Goal: Task Accomplishment & Management: Complete application form

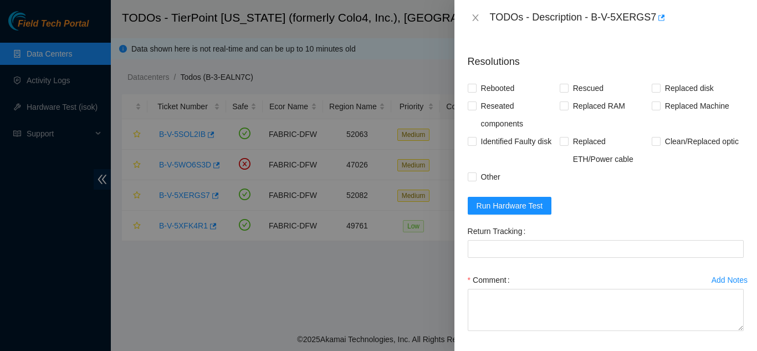
scroll to position [501, 0]
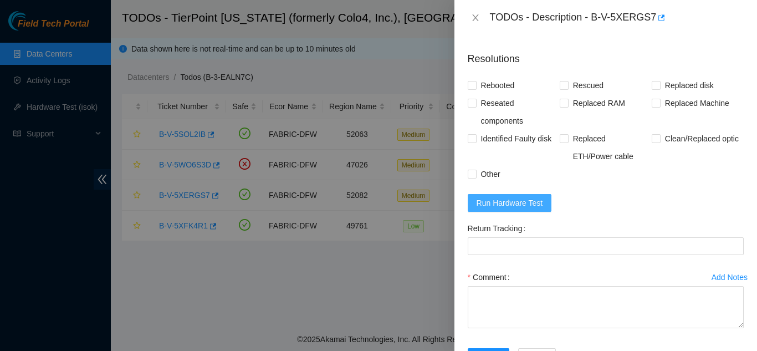
click at [515, 209] on span "Run Hardware Test" at bounding box center [510, 203] width 66 height 12
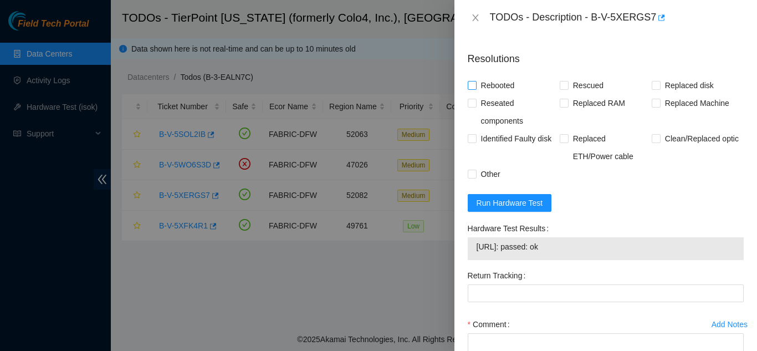
drag, startPoint x: 472, startPoint y: 98, endPoint x: 488, endPoint y: 95, distance: 16.8
click at [473, 89] on input "Rebooted" at bounding box center [472, 85] width 8 height 8
checkbox input "true"
click at [562, 89] on input "Rescued" at bounding box center [564, 85] width 8 height 8
checkbox input "true"
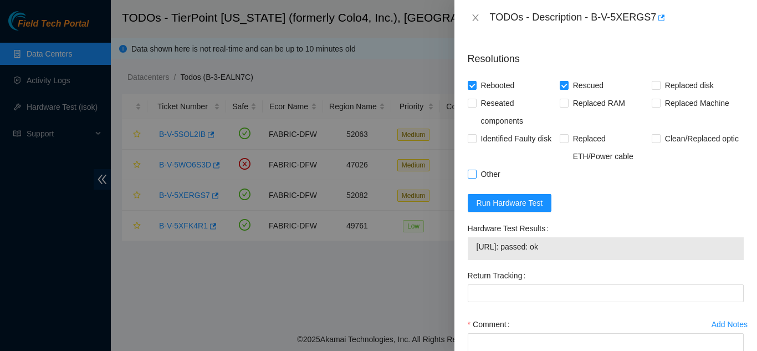
click at [472, 177] on input "Other" at bounding box center [472, 174] width 8 height 8
checkbox input "true"
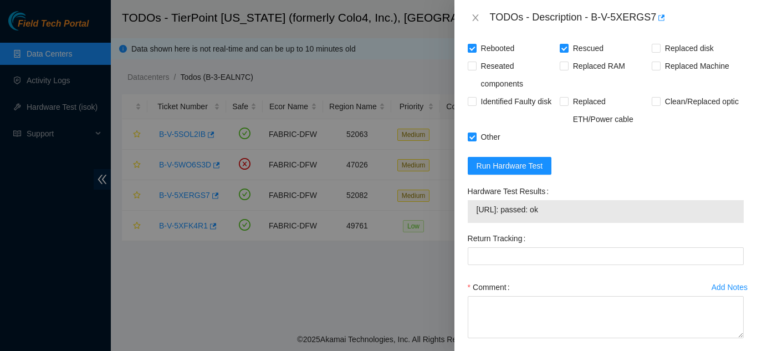
scroll to position [602, 0]
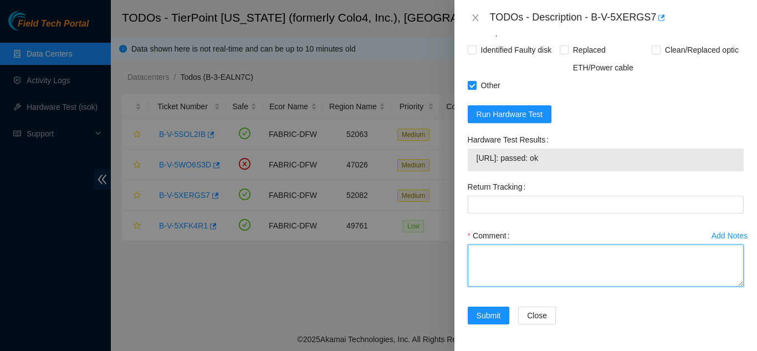
click at [521, 262] on textarea "Comment" at bounding box center [606, 265] width 276 height 42
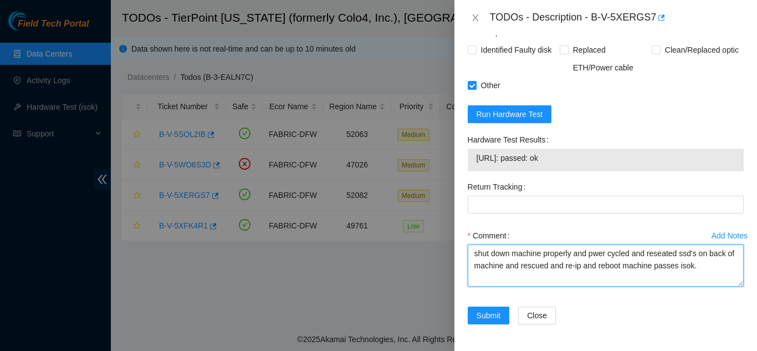
drag, startPoint x: 702, startPoint y: 266, endPoint x: 469, endPoint y: 258, distance: 232.9
click at [469, 258] on textarea "shut down machine properly and pwer cycled and reseated ssd's on back of machin…" at bounding box center [606, 265] width 276 height 42
type textarea "shut down machine properly and pwer cycled and reseated ssd's on back of machin…"
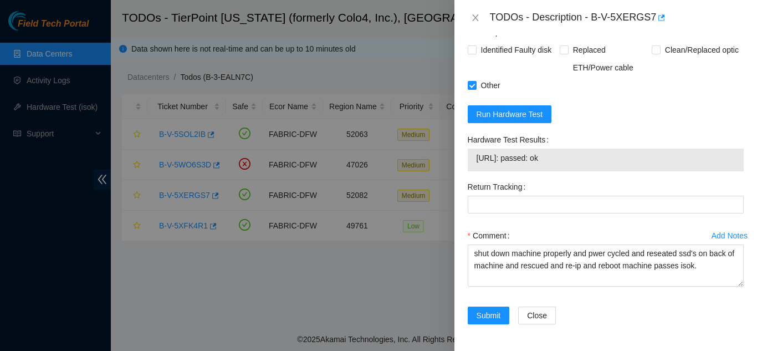
click at [549, 224] on div "Return Tracking" at bounding box center [605, 202] width 285 height 49
click at [485, 316] on span "Submit" at bounding box center [489, 315] width 24 height 12
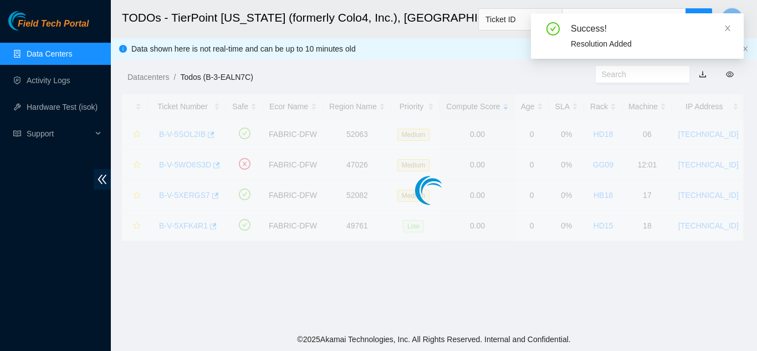
scroll to position [340, 0]
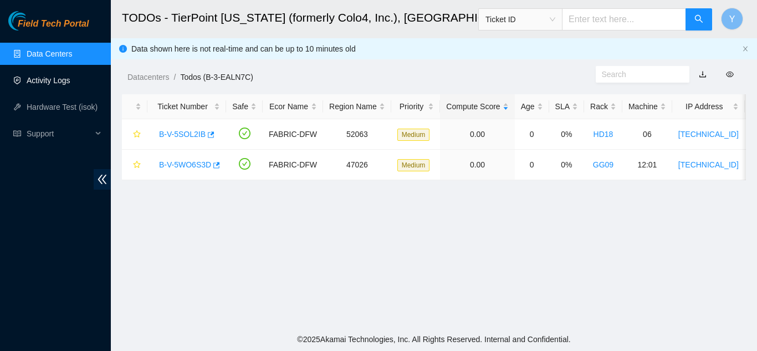
click at [56, 79] on link "Activity Logs" at bounding box center [49, 80] width 44 height 9
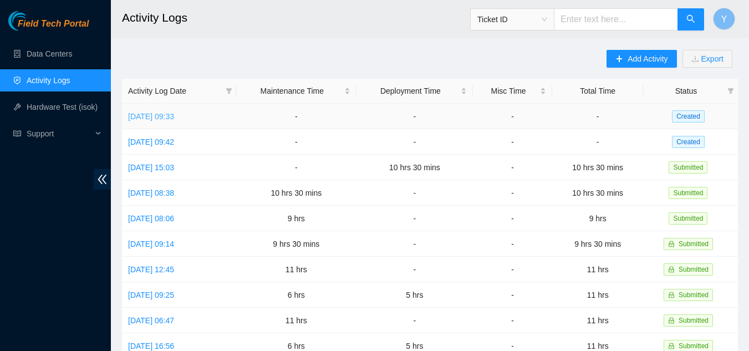
click at [158, 117] on link "Fri, 03 Oct 2025 09:33" at bounding box center [151, 116] width 46 height 9
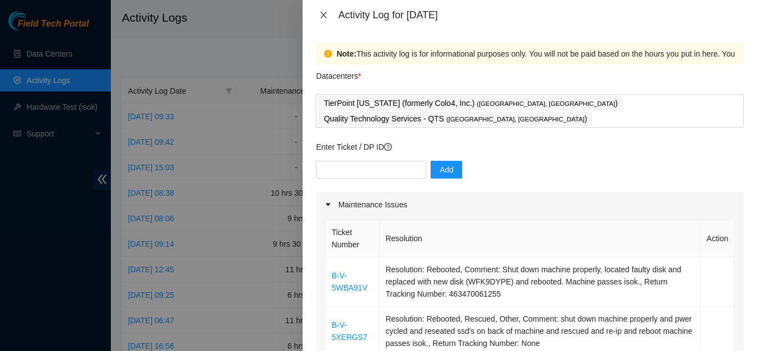
click at [324, 13] on icon "close" at bounding box center [323, 15] width 9 height 9
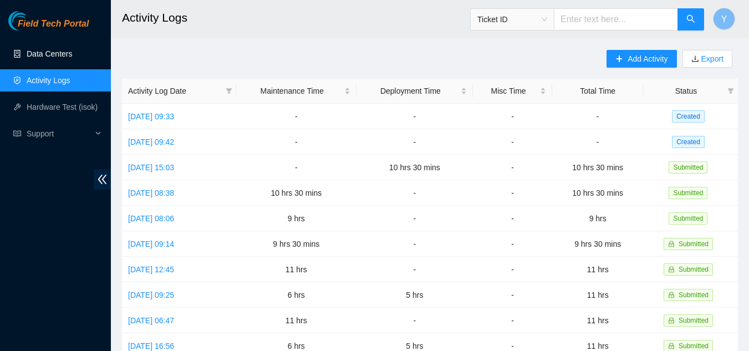
click at [47, 50] on link "Data Centers" at bounding box center [49, 53] width 45 height 9
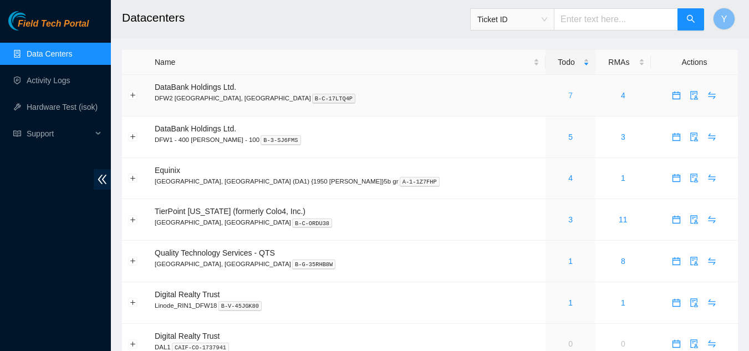
click at [568, 95] on link "7" at bounding box center [570, 95] width 4 height 9
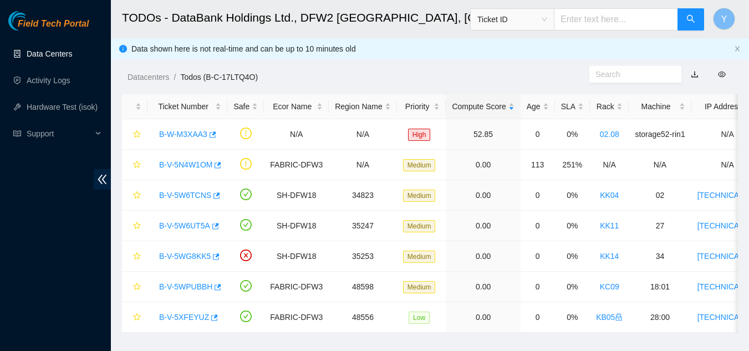
click at [49, 54] on link "Data Centers" at bounding box center [49, 53] width 45 height 9
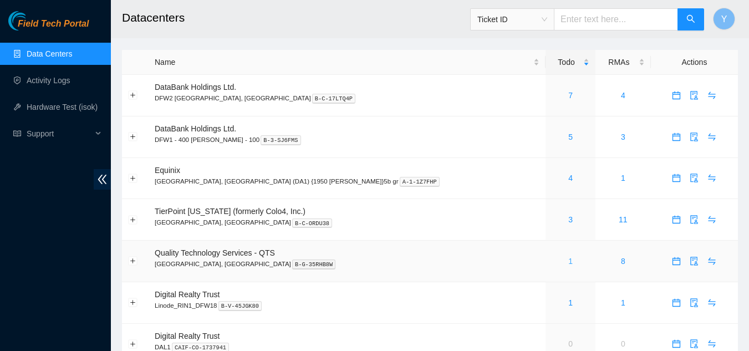
click at [568, 261] on link "1" at bounding box center [570, 261] width 4 height 9
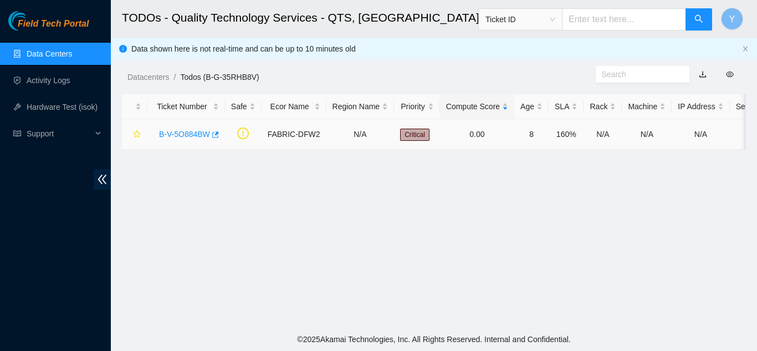
click at [186, 133] on link "B-V-5O884BW" at bounding box center [184, 134] width 51 height 9
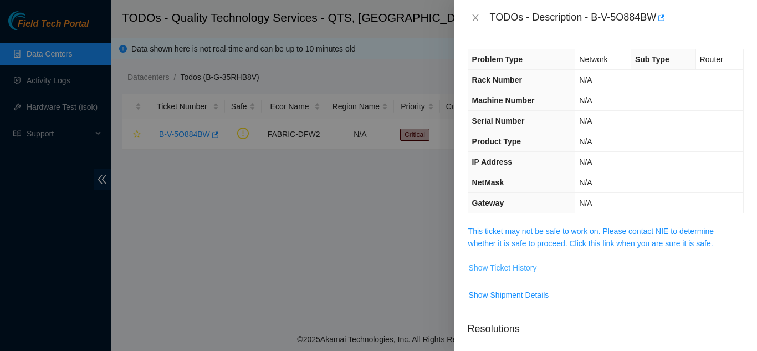
click at [508, 267] on span "Show Ticket History" at bounding box center [503, 268] width 68 height 12
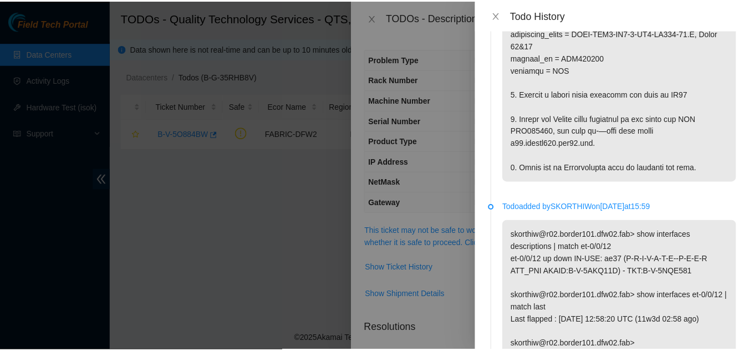
scroll to position [443, 0]
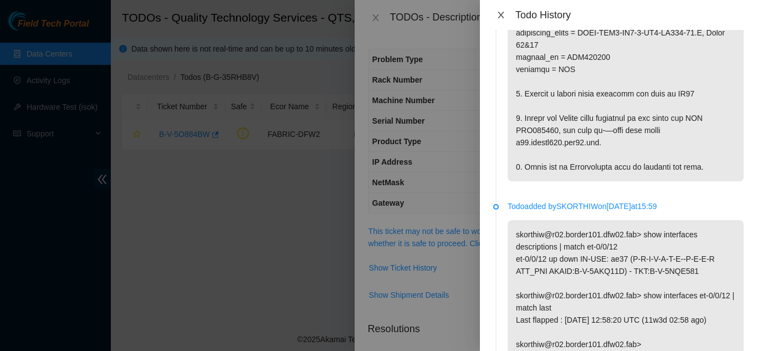
click at [502, 17] on icon "close" at bounding box center [501, 15] width 6 height 7
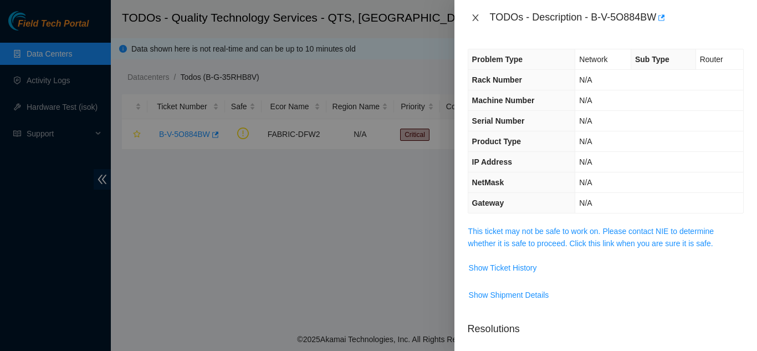
drag, startPoint x: 475, startPoint y: 19, endPoint x: 468, endPoint y: 24, distance: 8.3
click at [474, 19] on icon "close" at bounding box center [475, 17] width 9 height 9
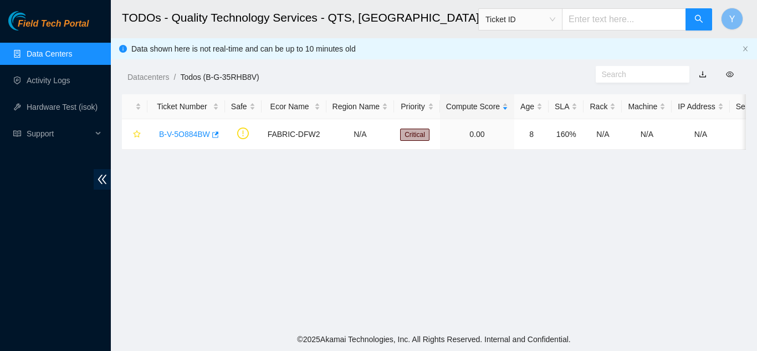
click at [47, 53] on link "Data Centers" at bounding box center [49, 53] width 45 height 9
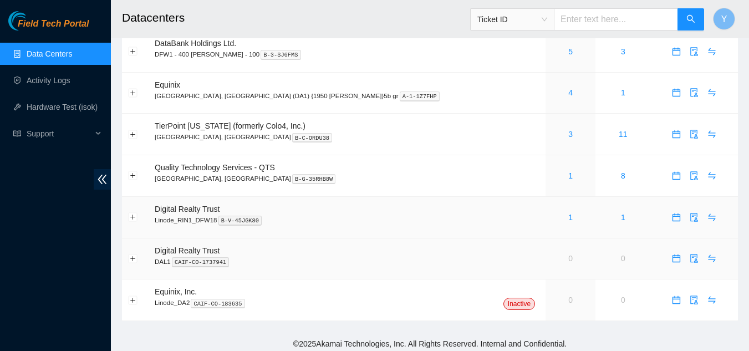
scroll to position [90, 0]
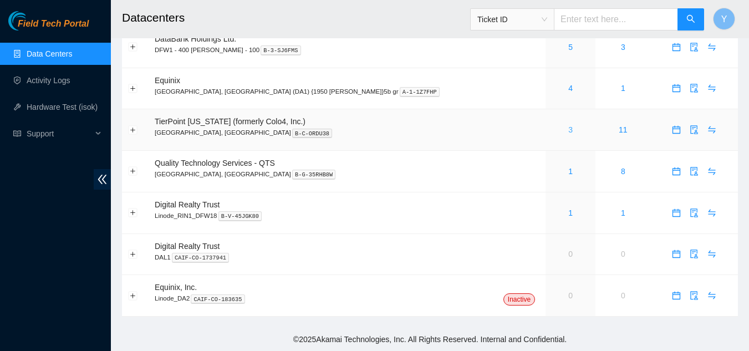
click at [568, 129] on link "3" at bounding box center [570, 129] width 4 height 9
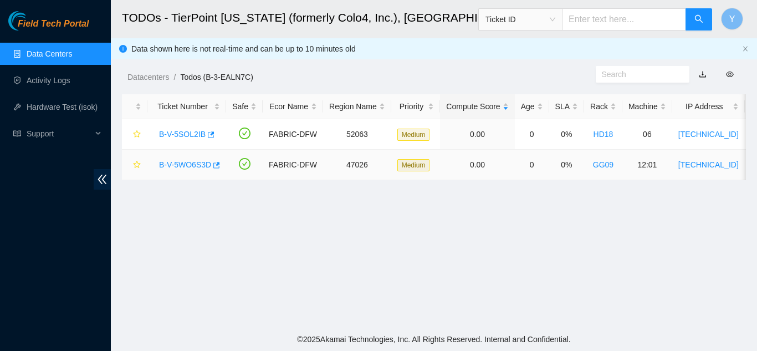
click at [187, 164] on link "B-V-5WO6S3D" at bounding box center [185, 164] width 52 height 9
